Goal: Information Seeking & Learning: Learn about a topic

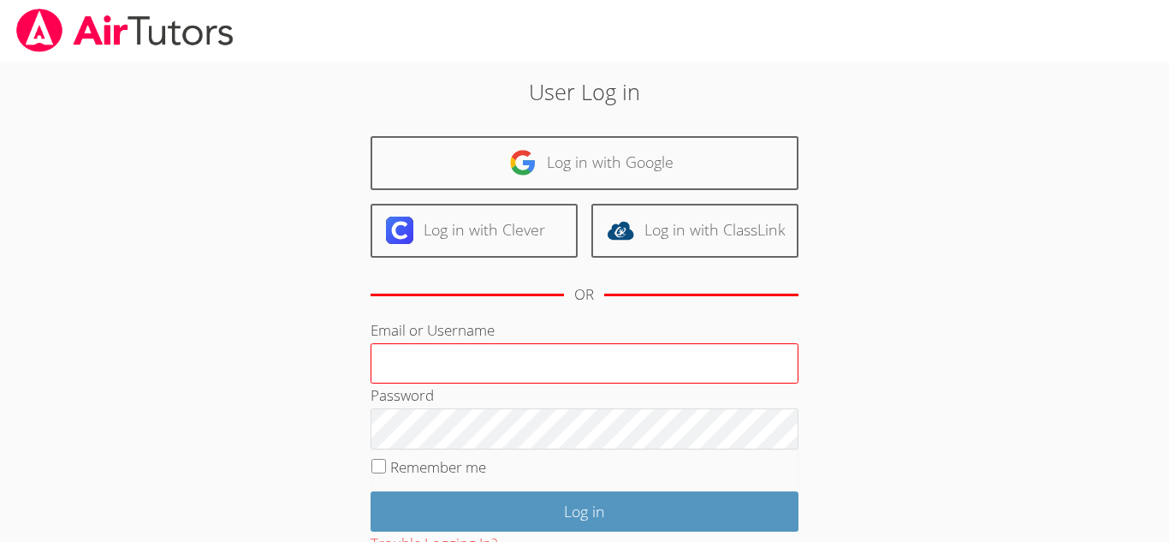
click at [510, 349] on input "Email or Username" at bounding box center [585, 363] width 428 height 41
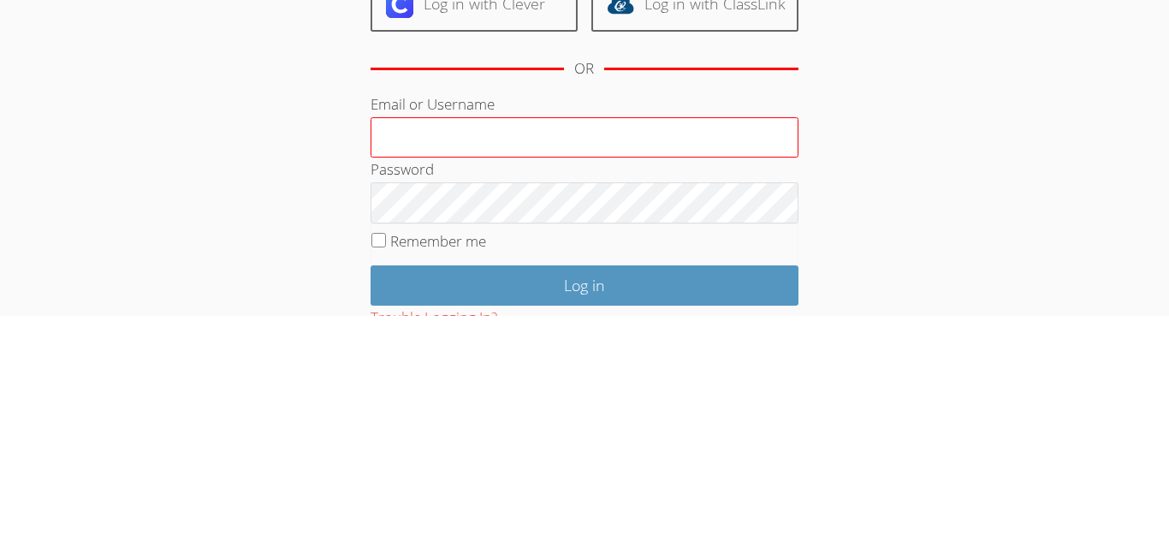
click at [511, 366] on input "Email or Username" at bounding box center [585, 363] width 428 height 41
type input "[EMAIL_ADDRESS][DOMAIN_NAME]"
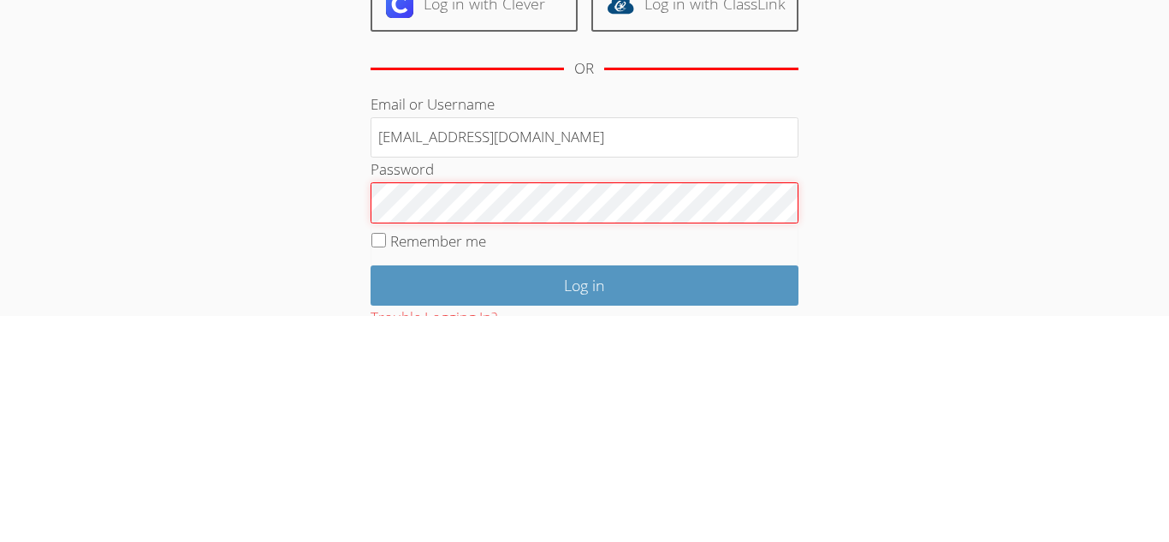
click at [371, 491] on input "Log in" at bounding box center [585, 511] width 428 height 40
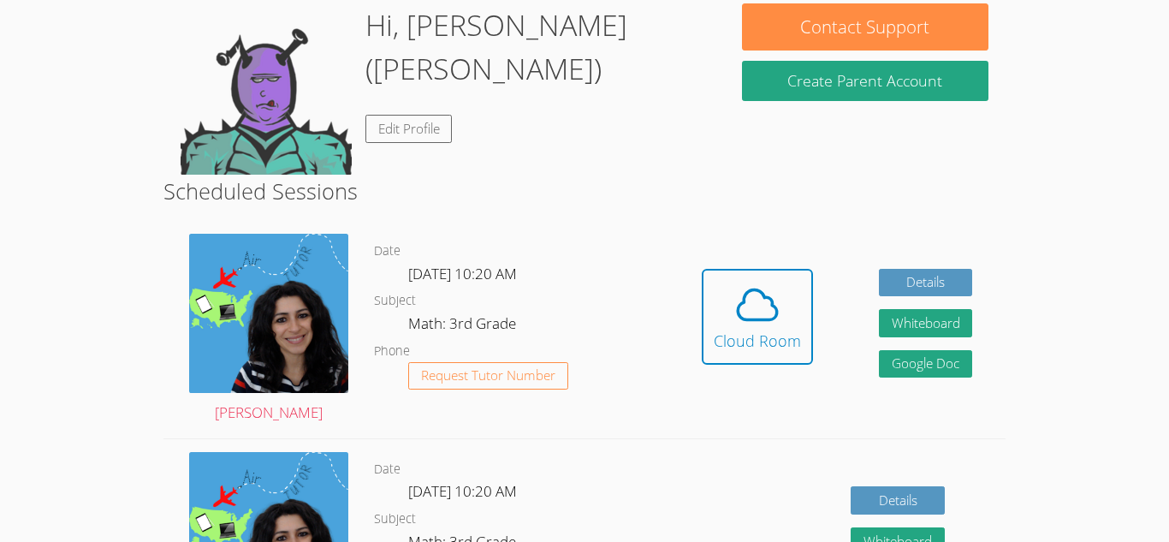
scroll to position [308, 0]
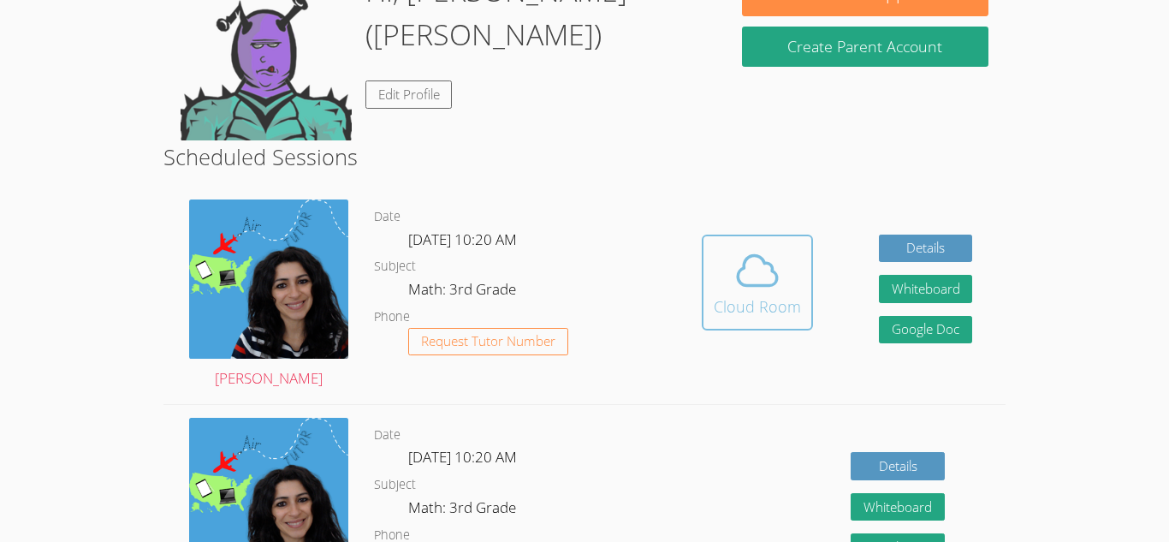
click at [736, 299] on div "Cloud Room" at bounding box center [757, 306] width 87 height 24
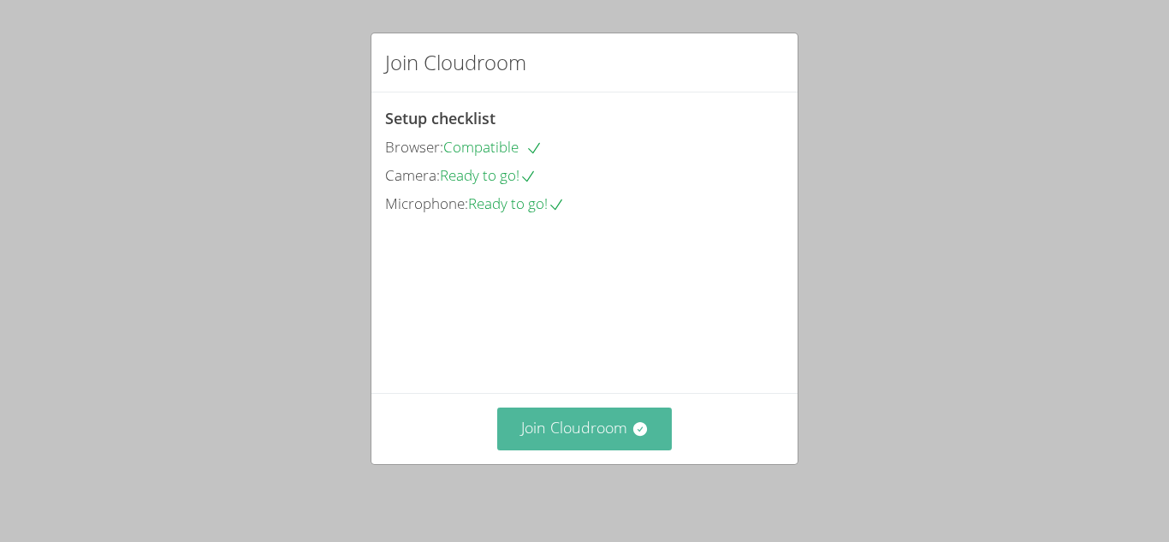
click at [625, 430] on button "Join Cloudroom" at bounding box center [584, 428] width 175 height 42
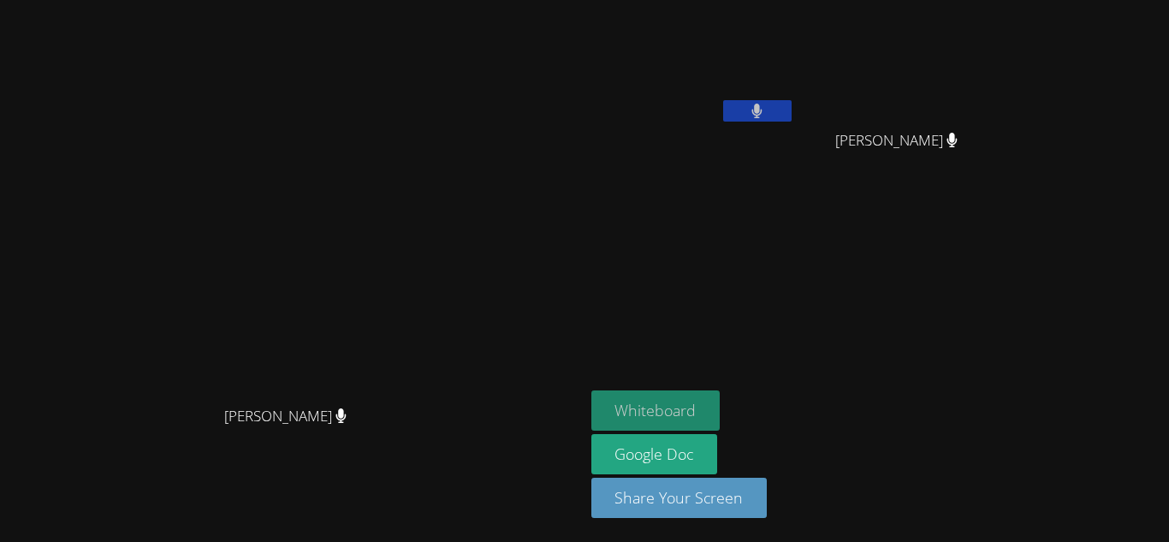
click at [720, 400] on button "Whiteboard" at bounding box center [655, 410] width 129 height 40
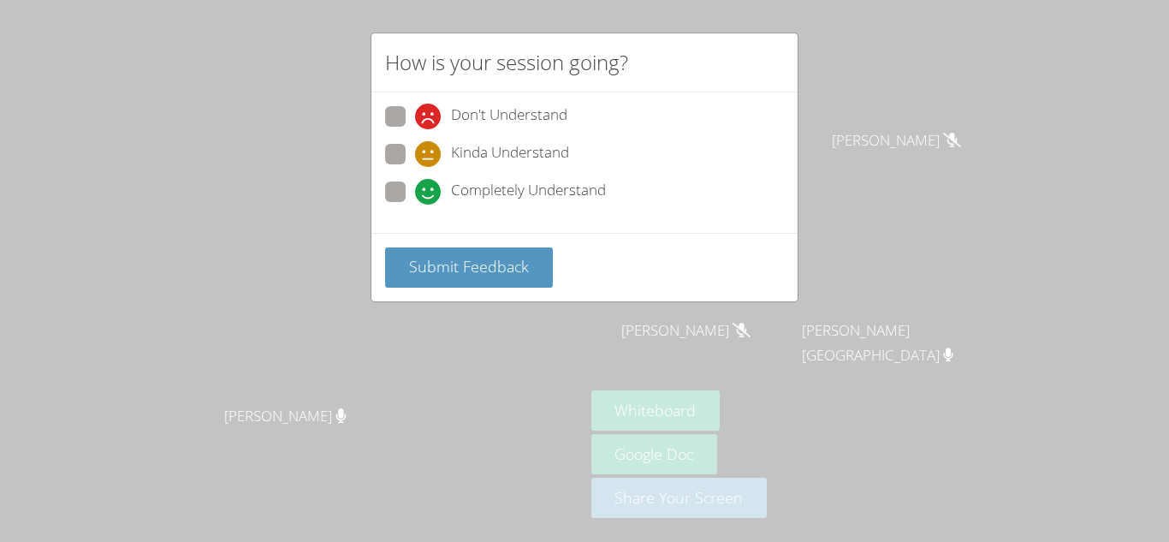
click at [415, 205] on span at bounding box center [415, 205] width 0 height 0
click at [415, 196] on input "Completely Understand" at bounding box center [422, 188] width 15 height 15
radio input "true"
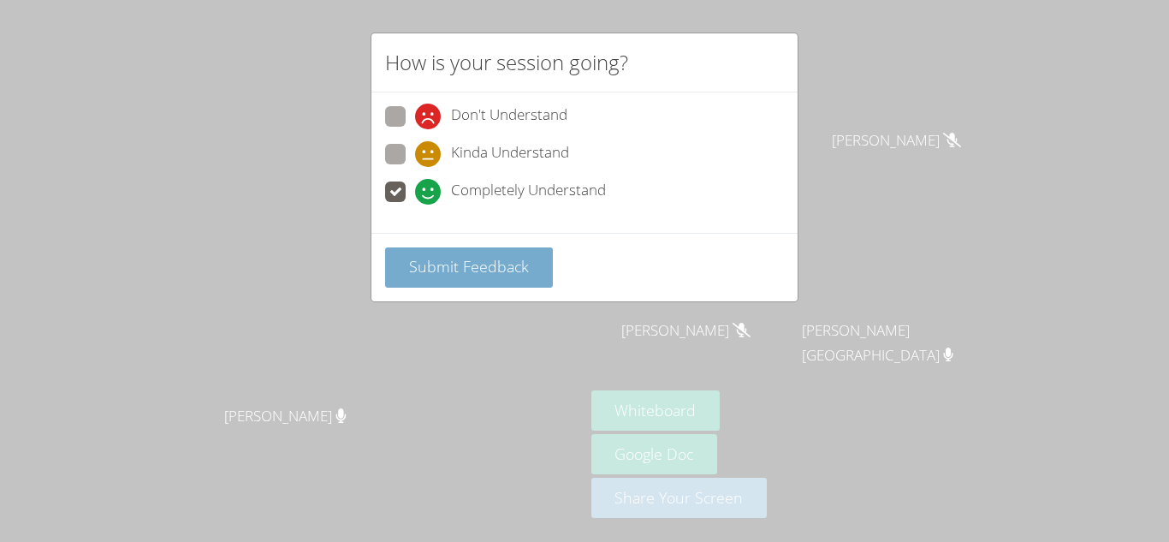
click at [419, 259] on span "Submit Feedback" at bounding box center [469, 266] width 120 height 21
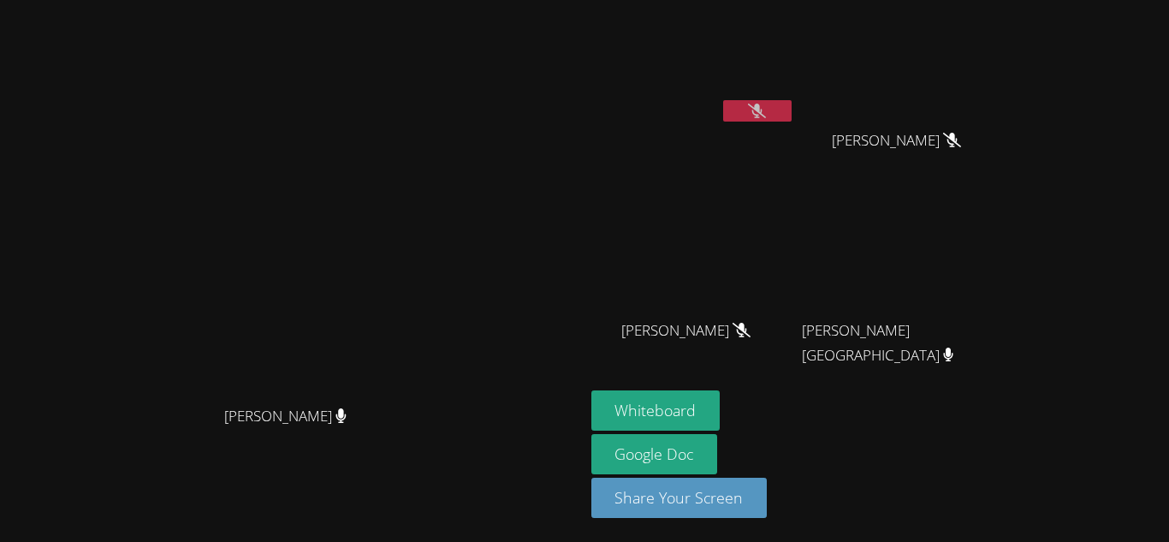
click at [420, 282] on video at bounding box center [291, 236] width 257 height 321
